Goal: Information Seeking & Learning: Learn about a topic

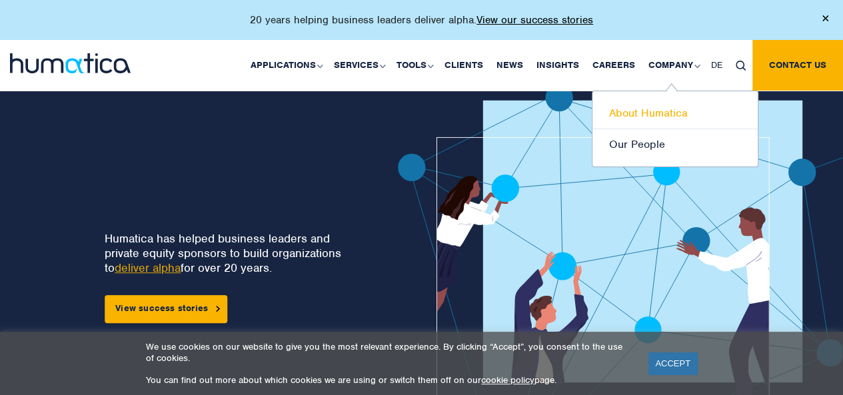
click at [651, 117] on link "About Humatica" at bounding box center [675, 113] width 165 height 31
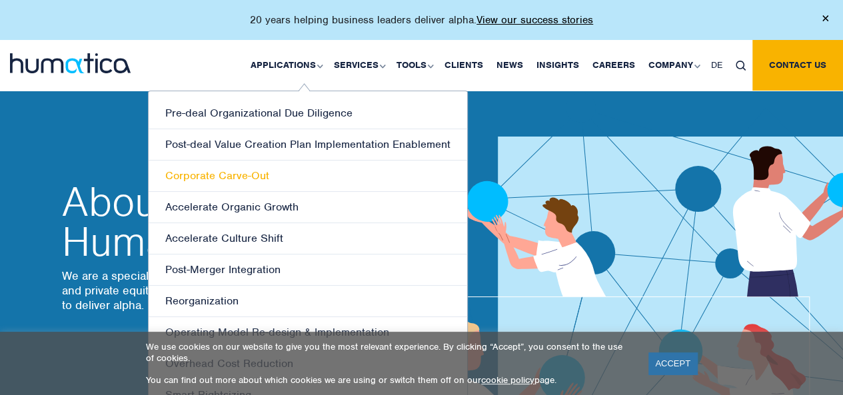
scroll to position [133, 0]
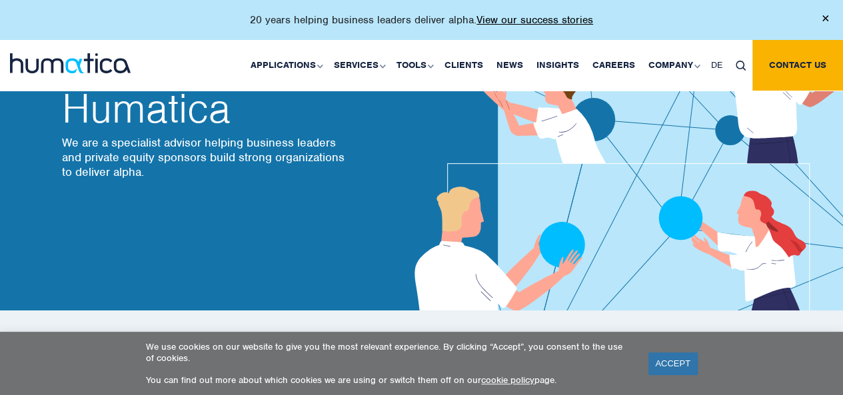
click at [668, 365] on link "ACCEPT" at bounding box center [673, 364] width 49 height 22
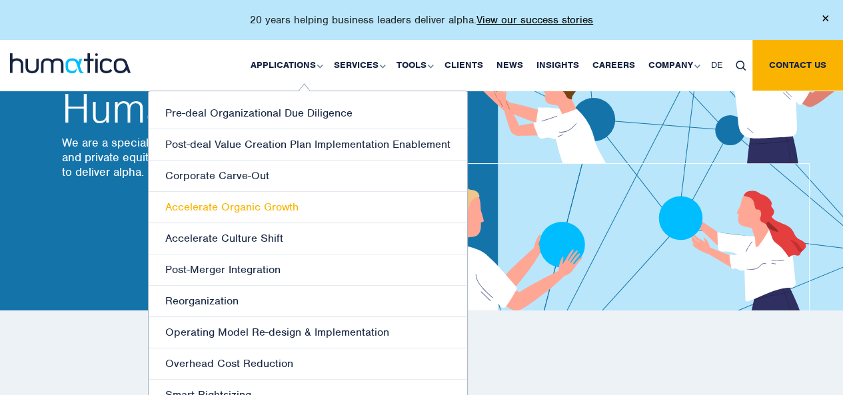
scroll to position [200, 0]
